Goal: Task Accomplishment & Management: Use online tool/utility

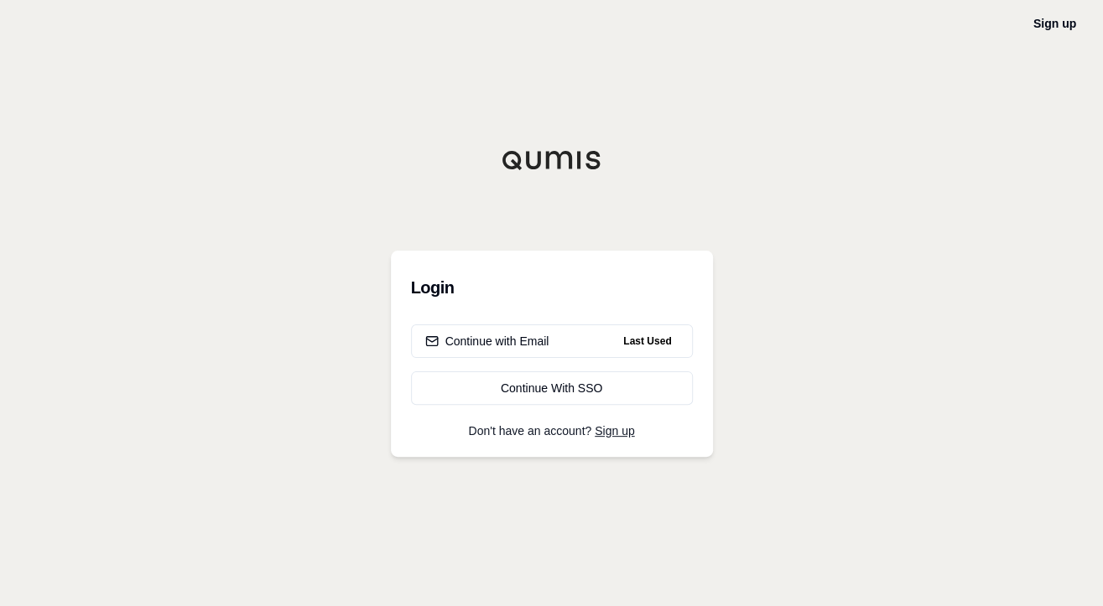
click at [503, 348] on div "Continue with Email" at bounding box center [487, 341] width 124 height 17
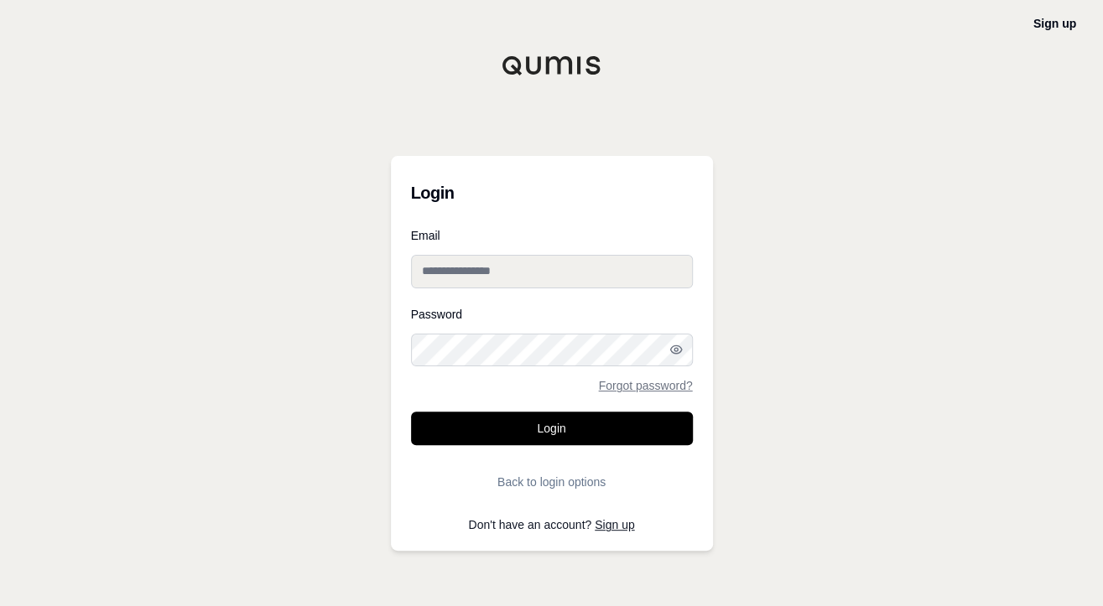
type input "**********"
click at [562, 427] on button "Login" at bounding box center [552, 429] width 282 height 34
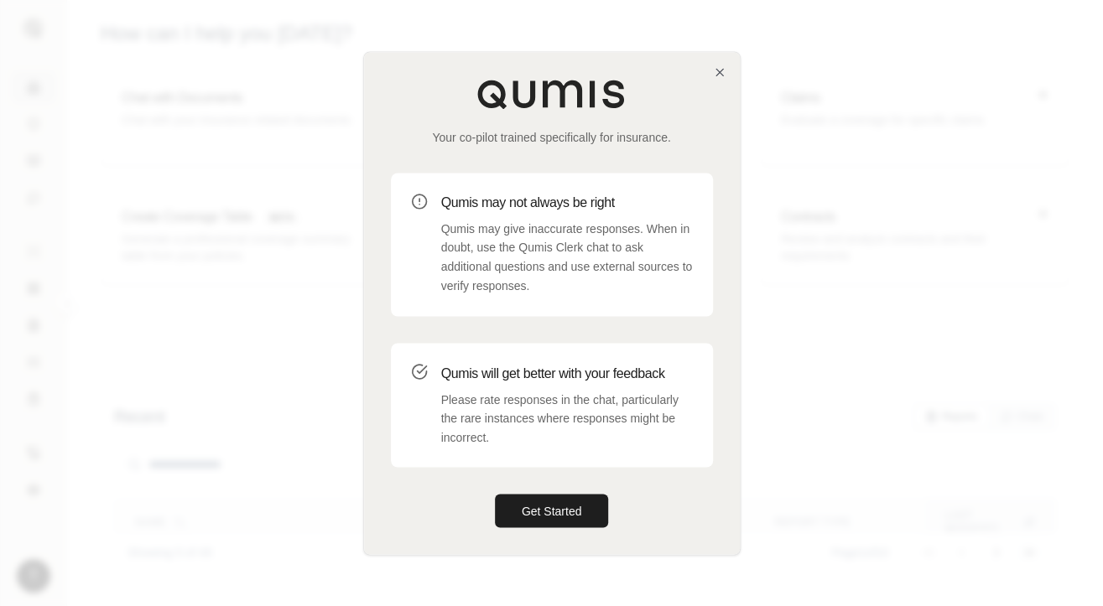
click at [545, 518] on button "Get Started" at bounding box center [552, 511] width 114 height 34
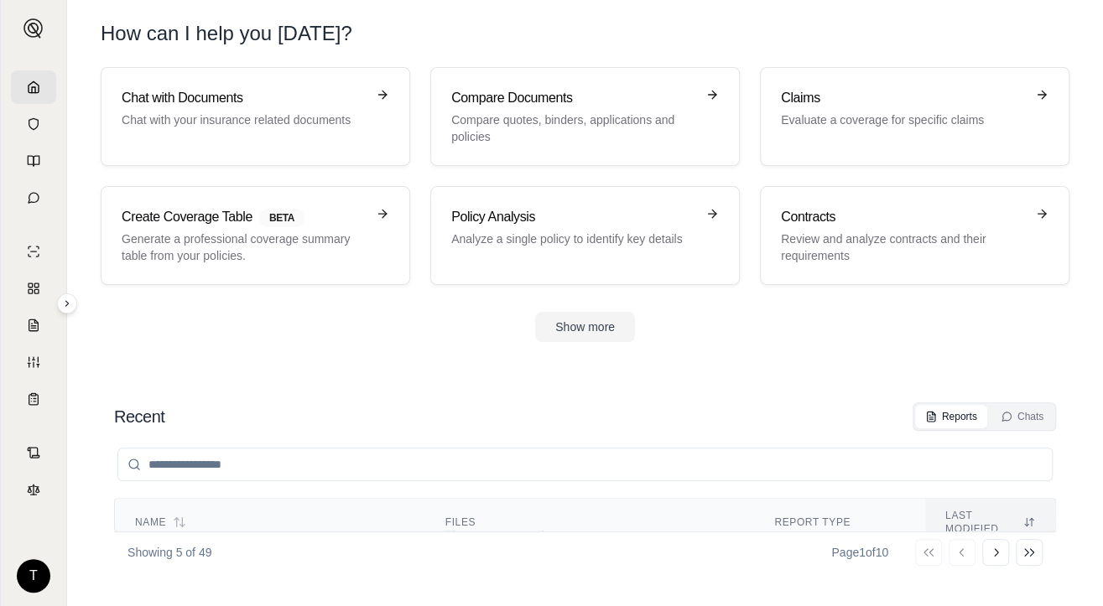
scroll to position [66, 0]
click at [827, 110] on div "Claims Evaluate a coverage for specific claims" at bounding box center [903, 108] width 244 height 40
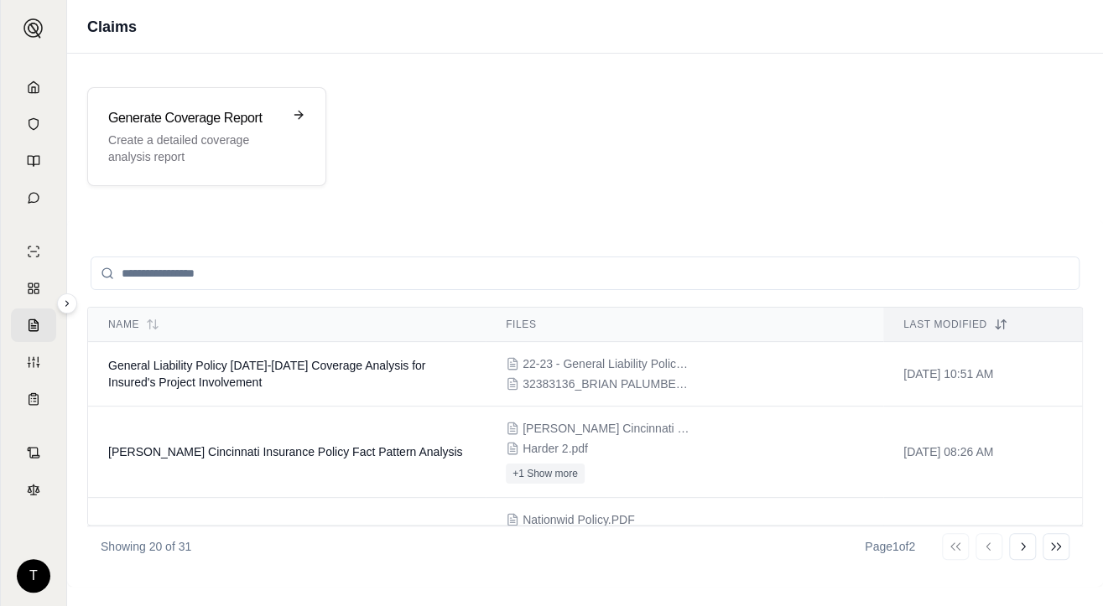
click at [299, 372] on td "General Liability Policy [DATE]-[DATE] Coverage Analysis for Insured's Project …" at bounding box center [287, 374] width 398 height 65
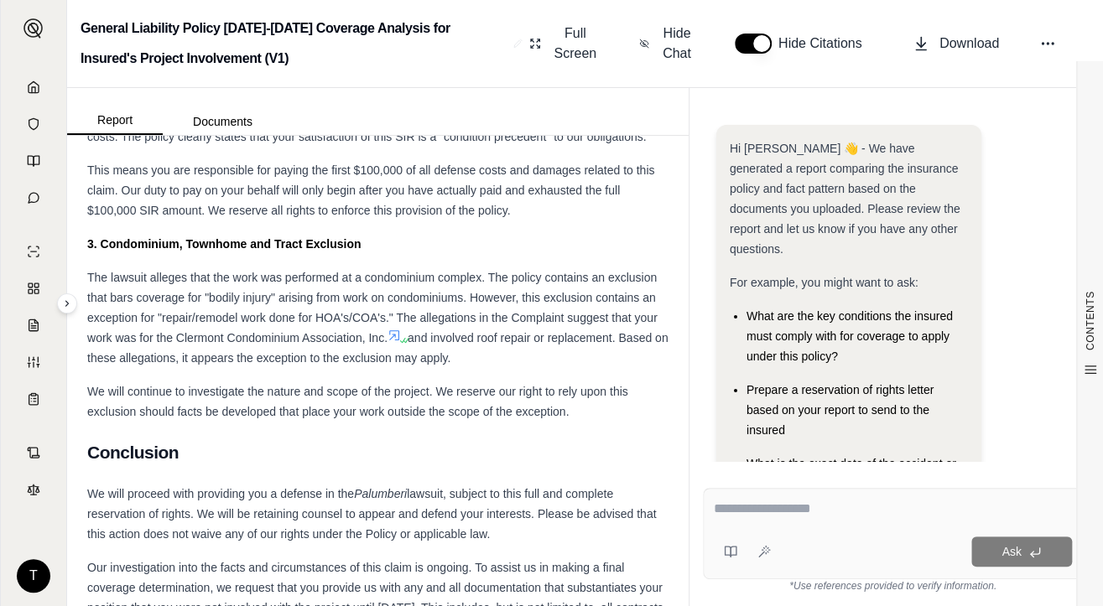
scroll to position [7381, 0]
